Goal: Submit feedback/report problem

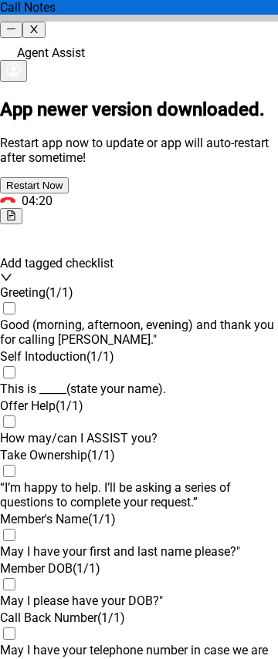
scroll to position [1695, 0]
click at [39, 24] on icon "close" at bounding box center [34, 29] width 10 height 10
